Goal: Transaction & Acquisition: Book appointment/travel/reservation

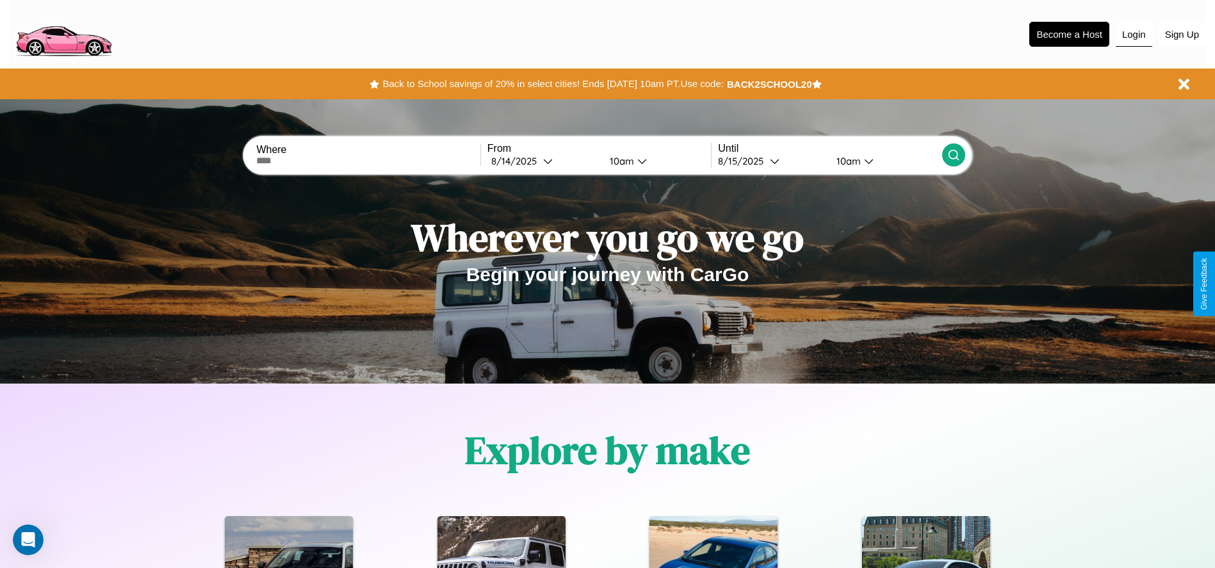
click at [1133, 34] on button "Login" at bounding box center [1133, 34] width 37 height 24
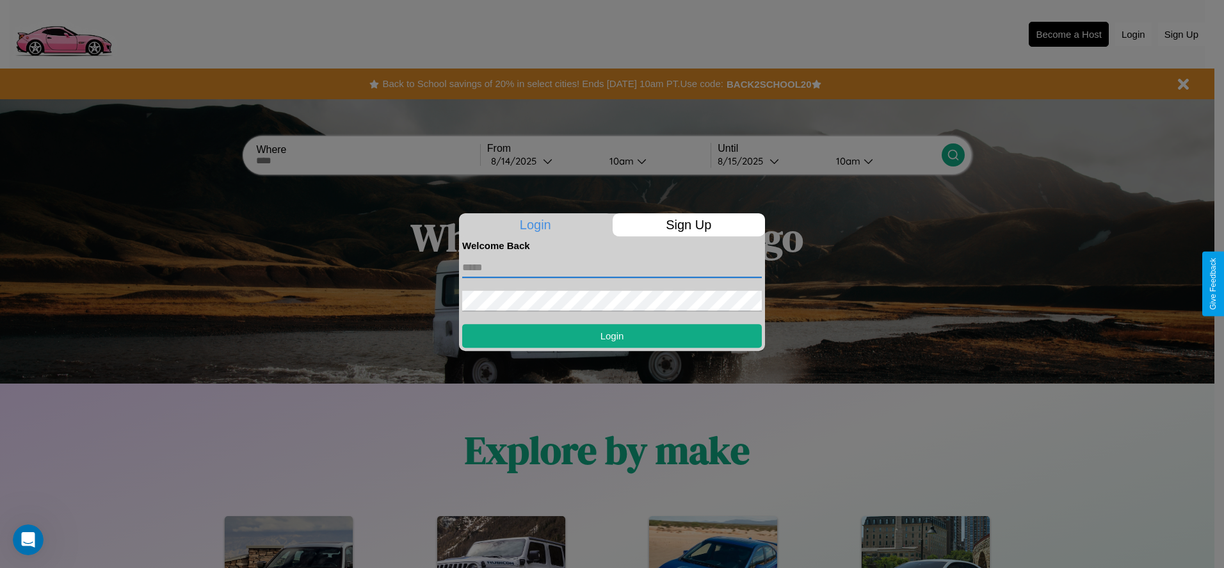
click at [612, 267] on input "text" at bounding box center [612, 267] width 300 height 20
type input "**********"
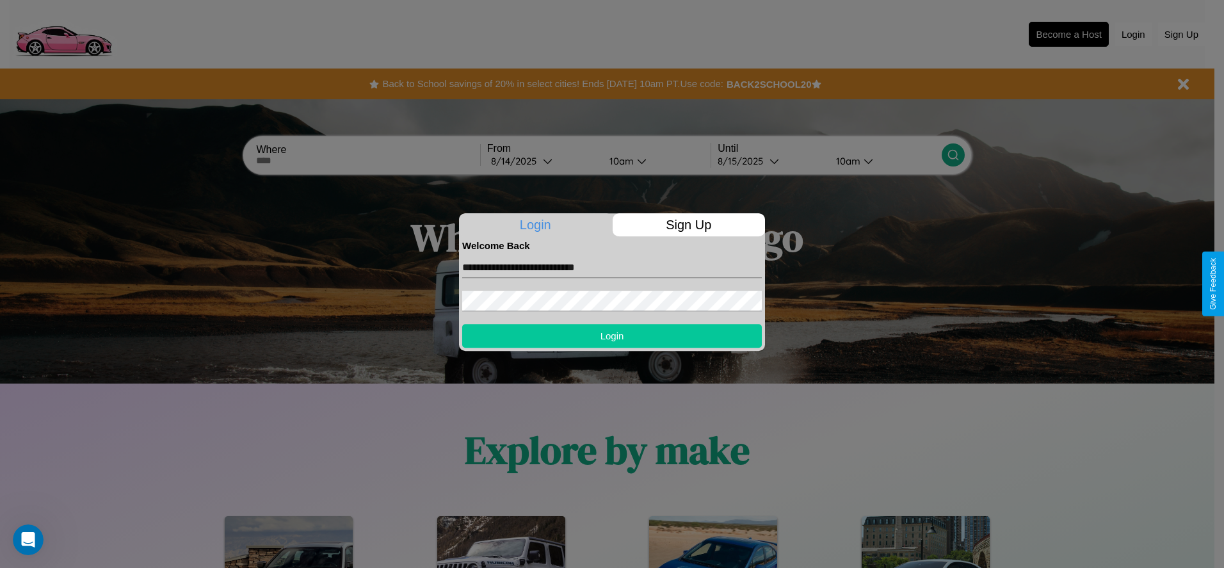
click at [612, 336] on button "Login" at bounding box center [612, 336] width 300 height 24
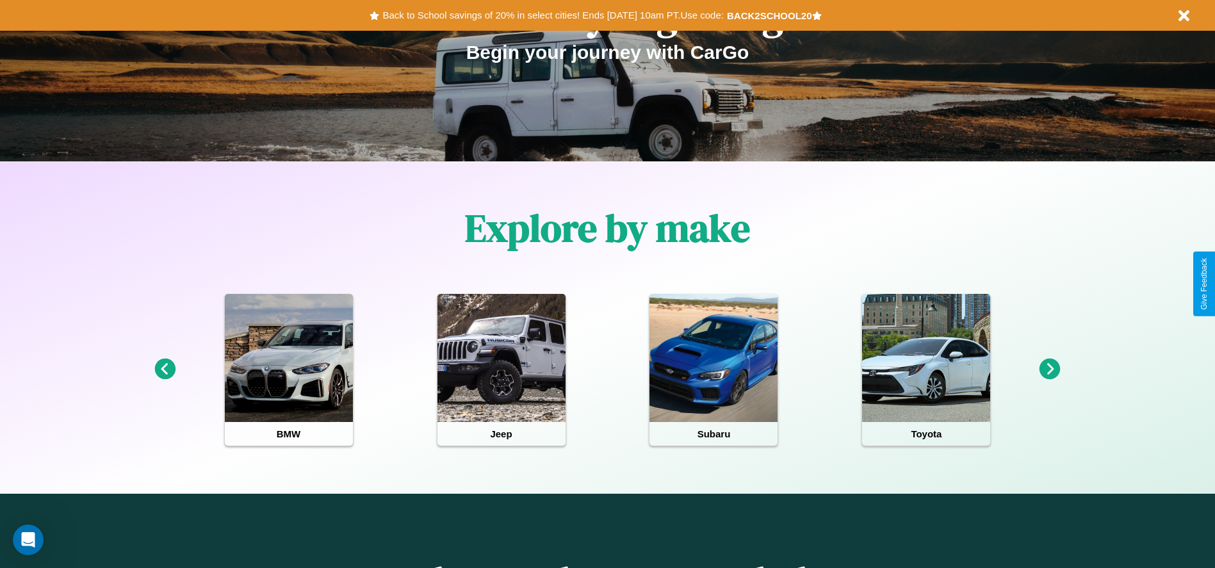
scroll to position [571, 0]
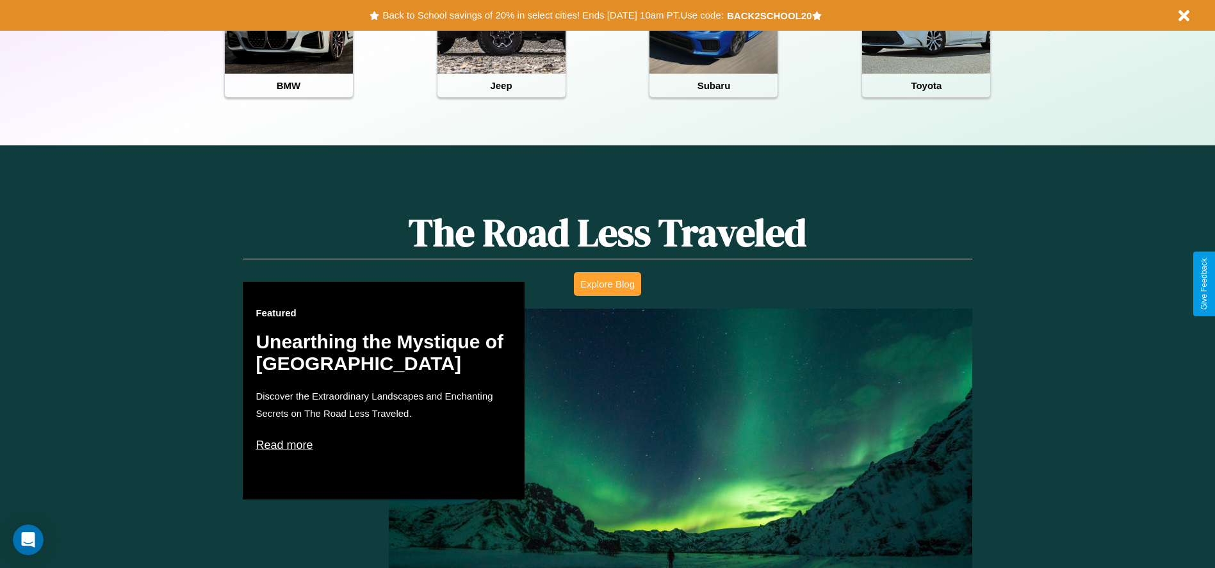
click at [607, 284] on button "Explore Blog" at bounding box center [607, 284] width 67 height 24
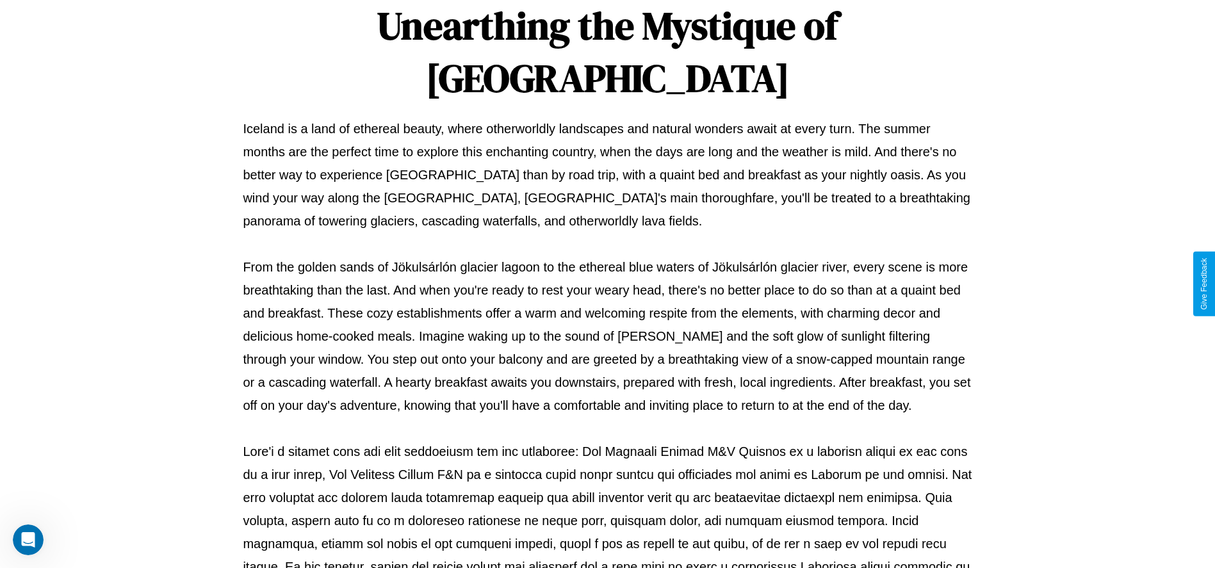
scroll to position [425, 0]
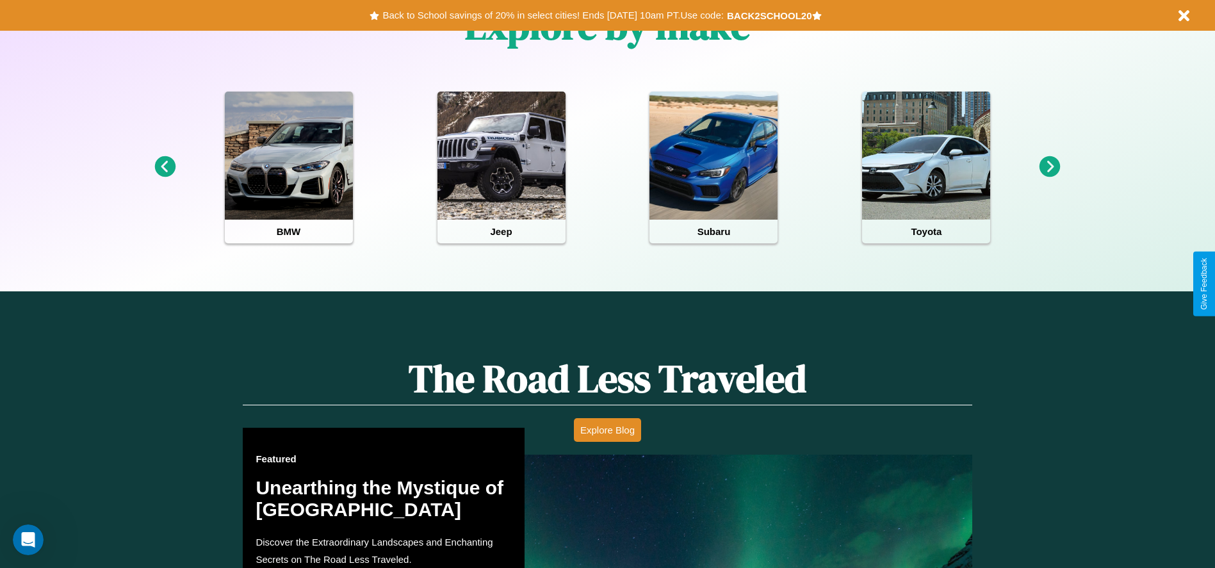
scroll to position [594, 0]
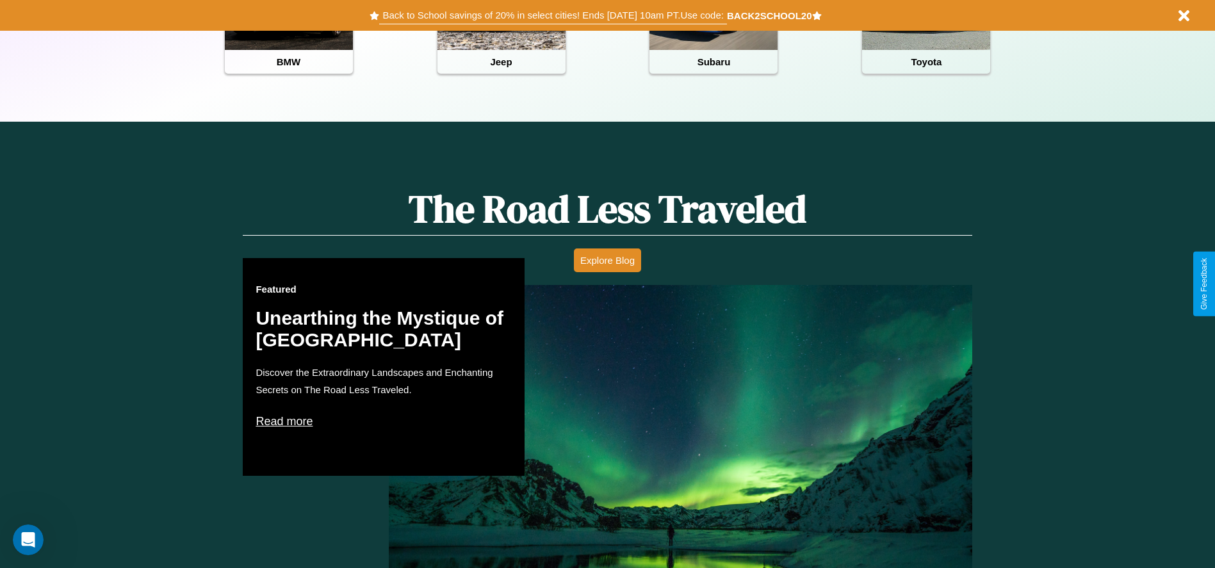
click at [553, 15] on button "Back to School savings of 20% in select cities! Ends [DATE] 10am PT. Use code:" at bounding box center [552, 15] width 347 height 18
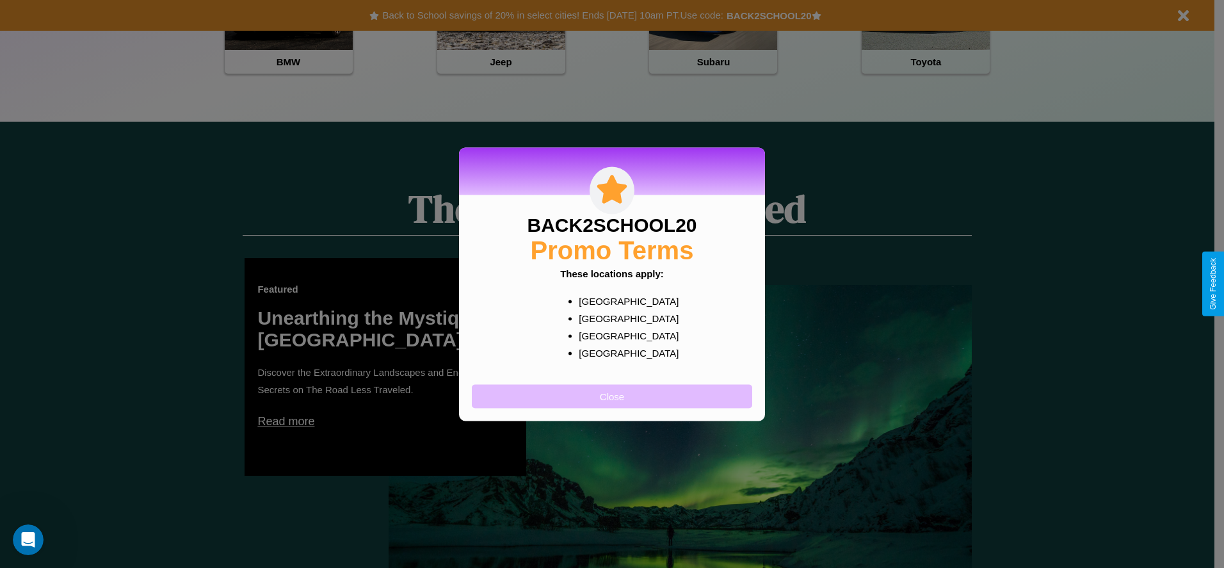
click at [612, 396] on button "Close" at bounding box center [612, 396] width 280 height 24
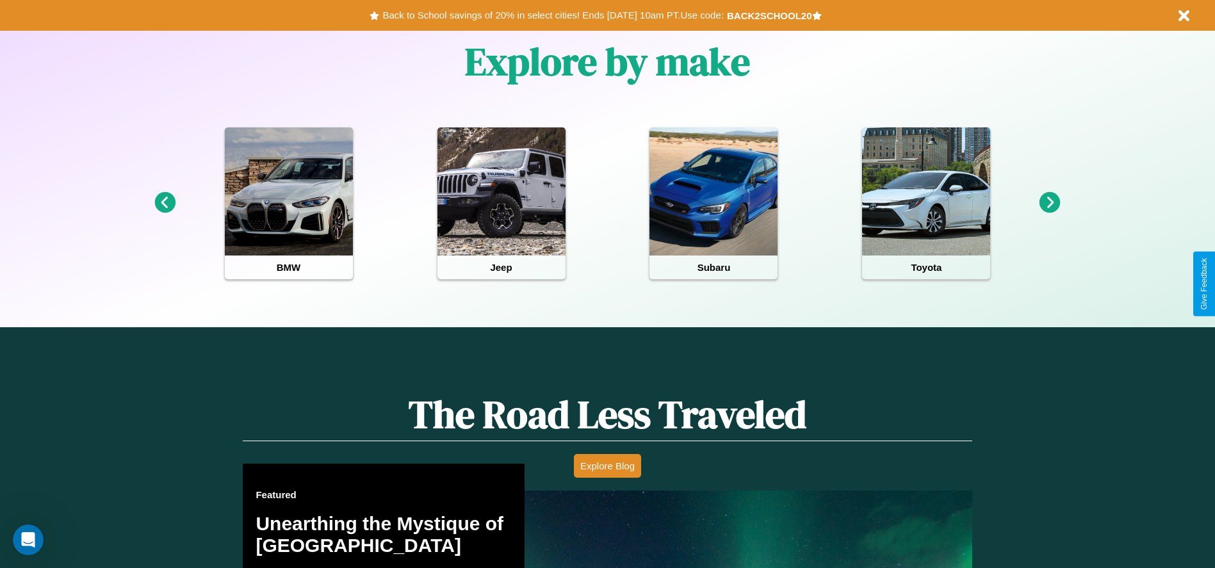
scroll to position [266, 0]
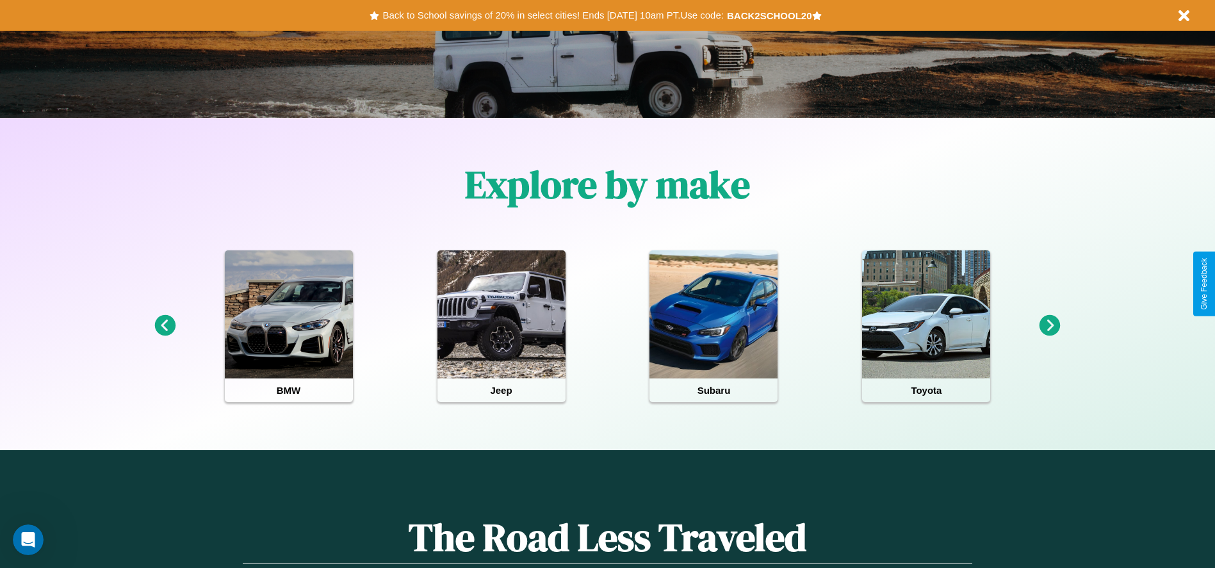
click at [1050, 326] on icon at bounding box center [1049, 325] width 21 height 21
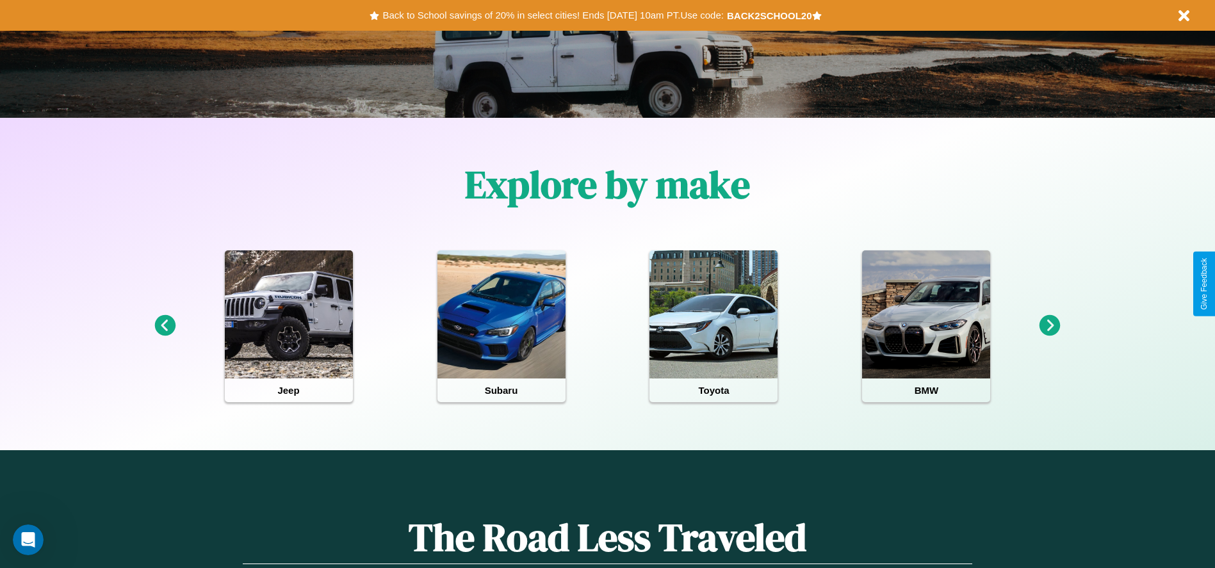
click at [165, 326] on icon at bounding box center [164, 325] width 21 height 21
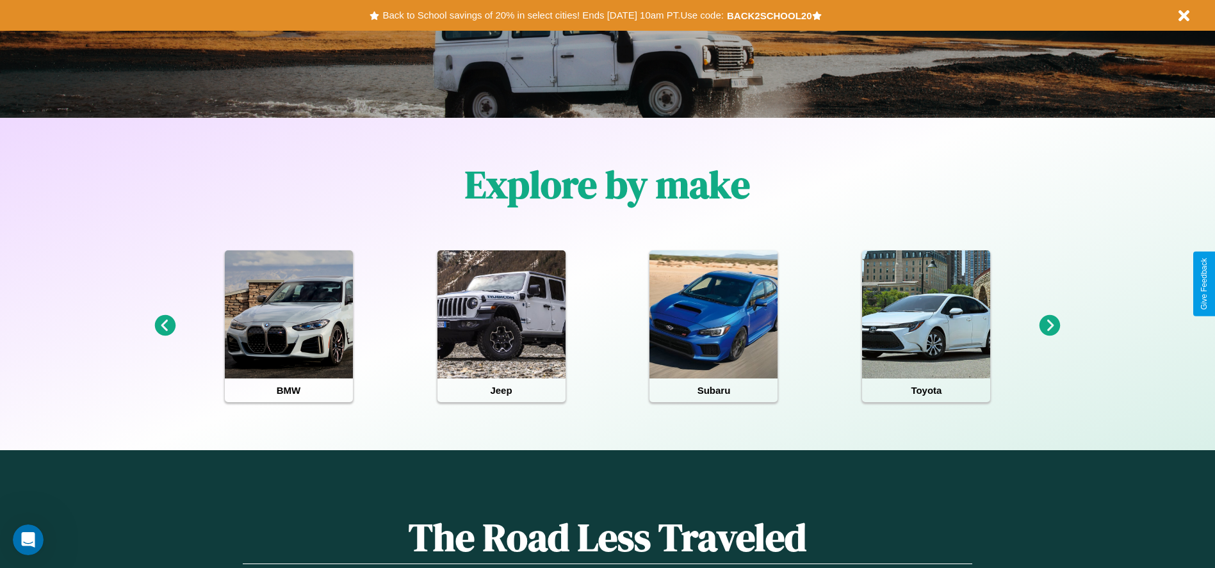
click at [1050, 326] on icon at bounding box center [1049, 325] width 21 height 21
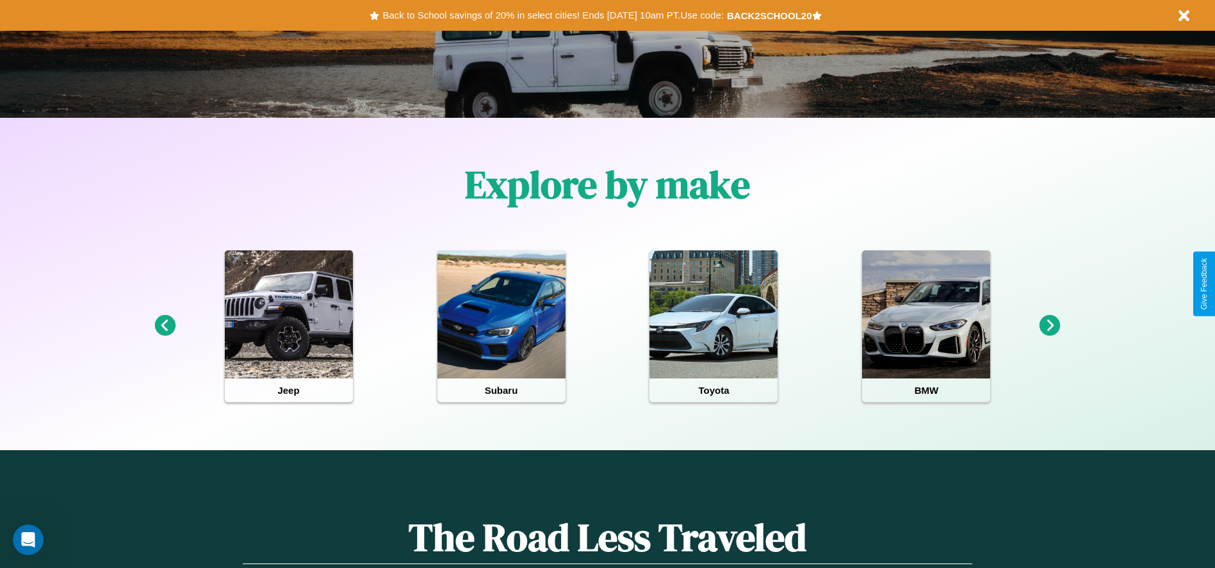
click at [1050, 326] on icon at bounding box center [1049, 325] width 21 height 21
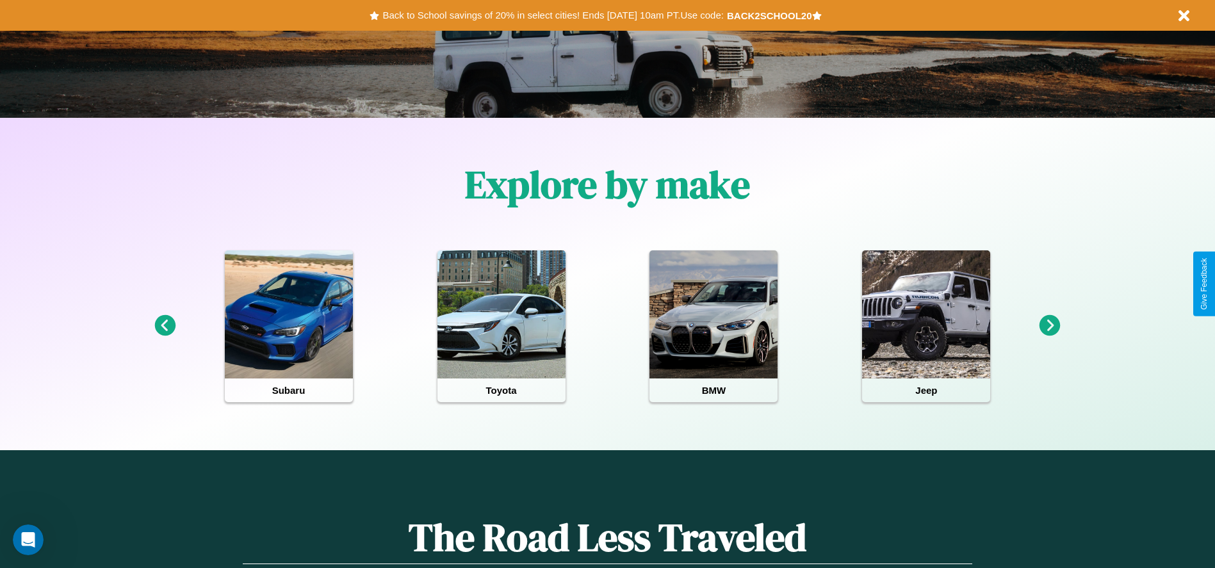
click at [1050, 326] on icon at bounding box center [1049, 325] width 21 height 21
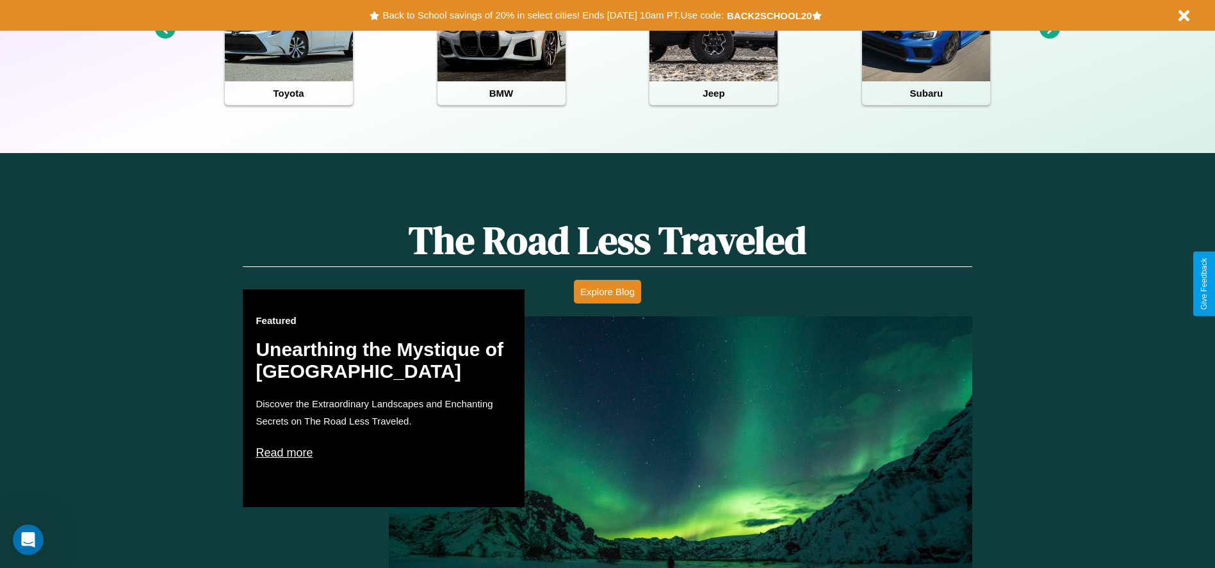
scroll to position [1549, 0]
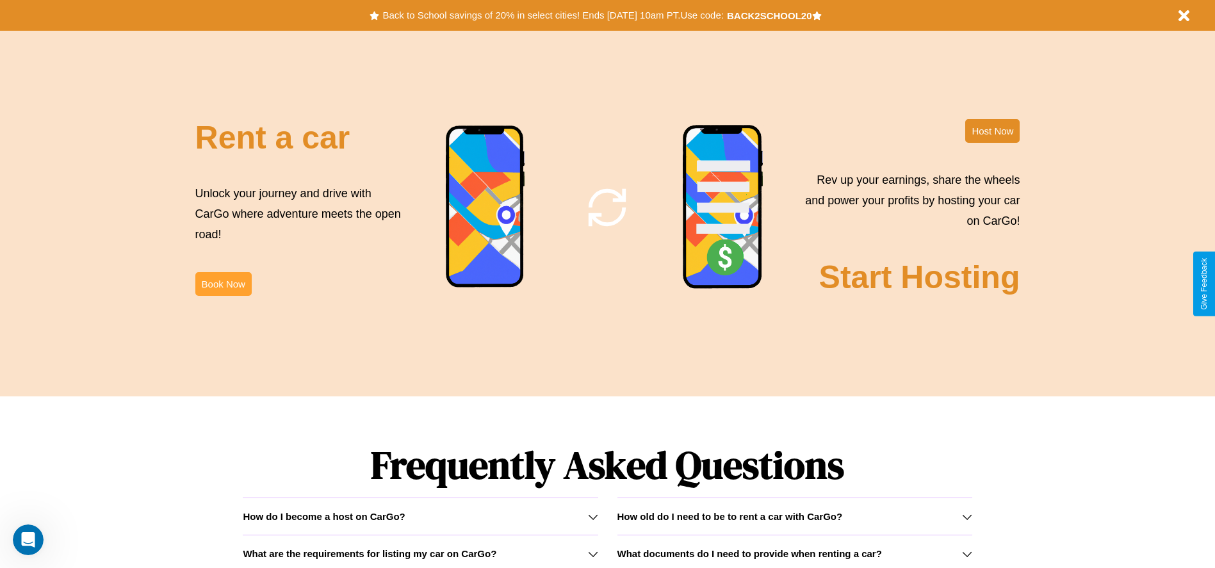
click at [223, 284] on button "Book Now" at bounding box center [223, 284] width 56 height 24
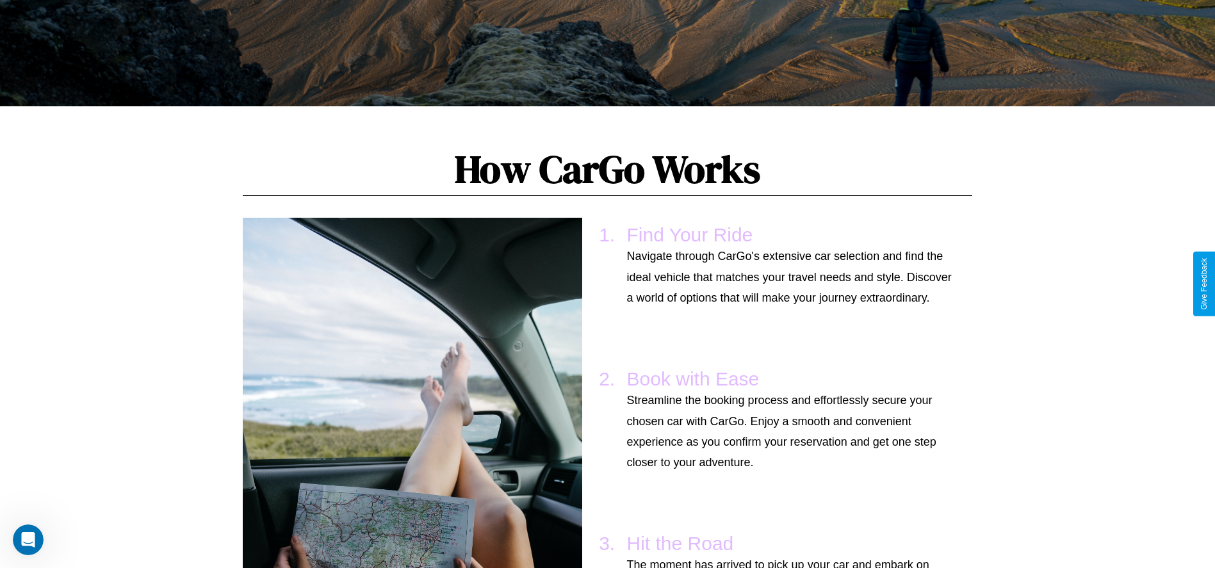
scroll to position [125, 0]
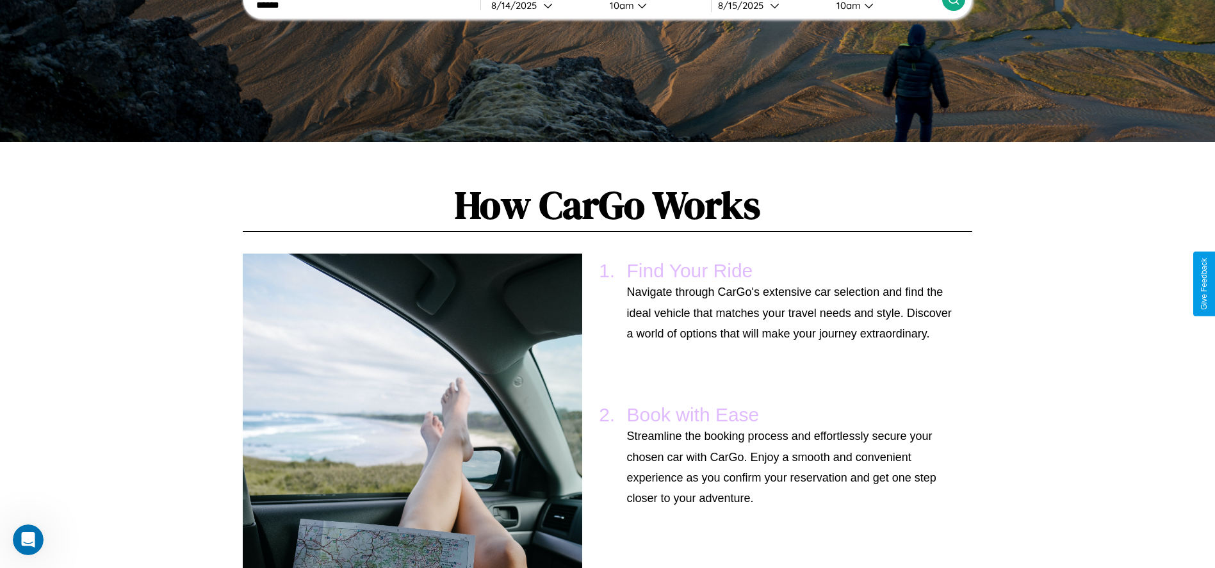
type input "******"
